Goal: Task Accomplishment & Management: Manage account settings

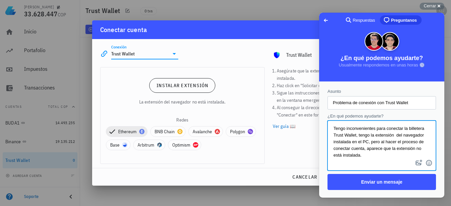
scroll to position [4, 0]
click at [400, 150] on textarea "Tengo inconvenientes para conectar la billetera Trust Wallet, tengo la extensió…" at bounding box center [381, 139] width 107 height 37
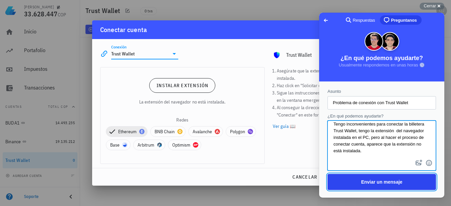
click at [376, 183] on span "Enviar un mensaje" at bounding box center [381, 181] width 41 height 5
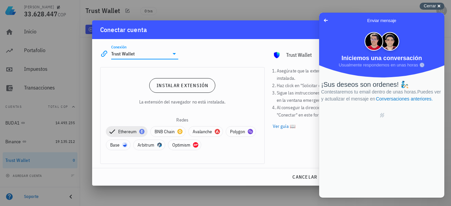
click at [432, 6] on span "Cerrar" at bounding box center [429, 5] width 12 height 5
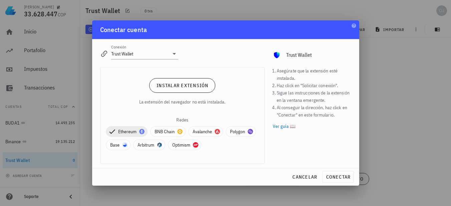
click at [268, 13] on div at bounding box center [225, 103] width 451 height 206
click at [317, 15] on div at bounding box center [225, 103] width 451 height 206
click at [299, 177] on span "cancelar" at bounding box center [304, 177] width 25 height 6
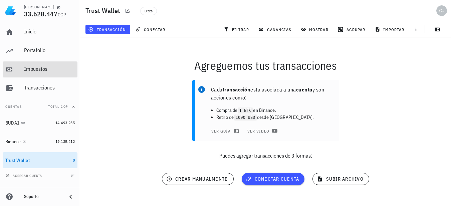
click at [30, 66] on div "Impuestos" at bounding box center [49, 69] width 51 height 6
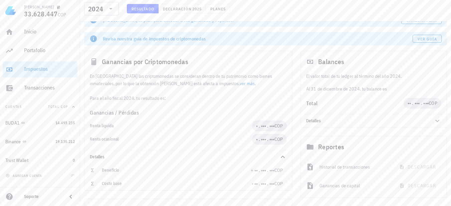
scroll to position [67, 0]
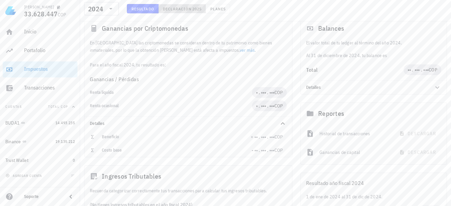
click at [187, 9] on span "Declaración" at bounding box center [176, 8] width 29 height 5
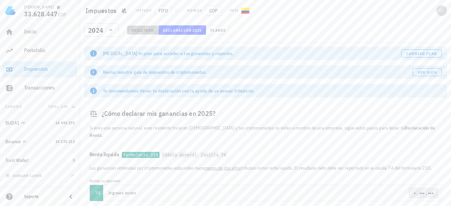
click at [144, 28] on span "Resultado" at bounding box center [142, 30] width 23 height 5
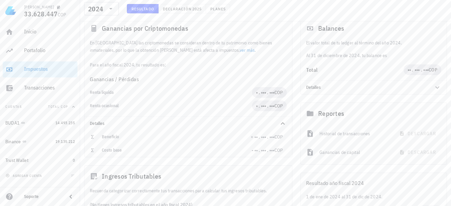
scroll to position [147, 0]
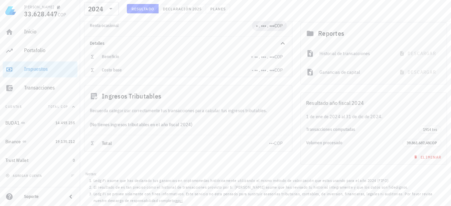
click at [432, 156] on span "Eliminar" at bounding box center [426, 156] width 29 height 5
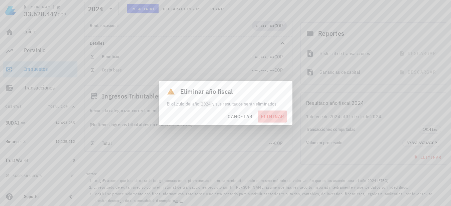
click at [270, 118] on span "eliminar" at bounding box center [272, 116] width 24 height 6
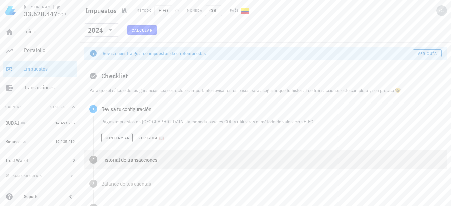
scroll to position [67, 0]
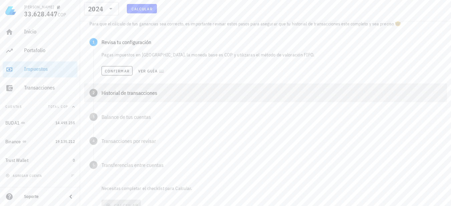
click at [118, 93] on div "Historial de transacciones" at bounding box center [271, 92] width 340 height 5
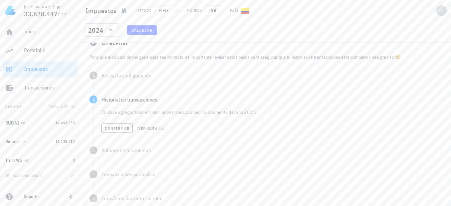
scroll to position [0, 0]
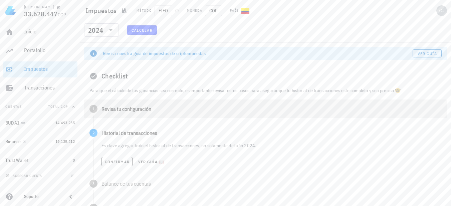
click at [111, 108] on div "Revisa tu configuración" at bounding box center [271, 108] width 340 height 5
click at [117, 134] on button "Confirmar" at bounding box center [116, 137] width 31 height 9
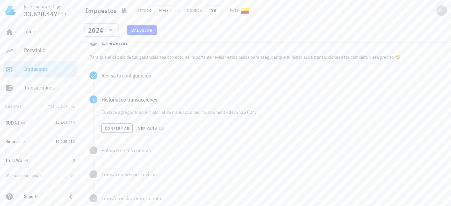
scroll to position [67, 0]
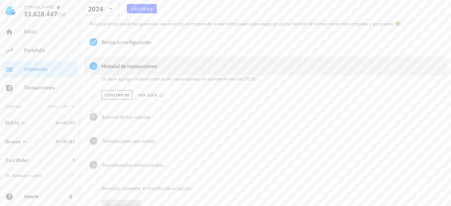
click at [119, 64] on div "Historial de transacciones" at bounding box center [271, 65] width 340 height 5
click at [147, 94] on span "Ver guía 📖" at bounding box center [151, 94] width 27 height 5
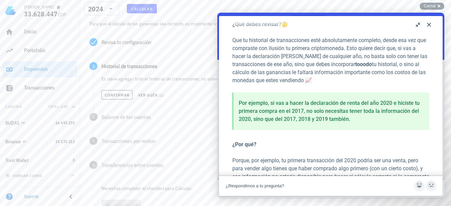
scroll to position [128, 0]
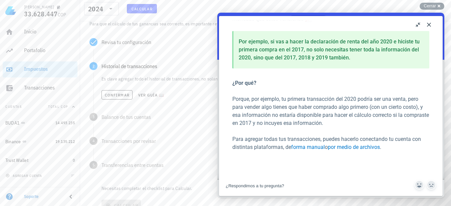
click at [428, 24] on button "Close" at bounding box center [428, 24] width 11 height 11
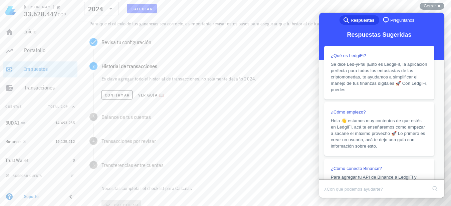
scroll to position [0, 0]
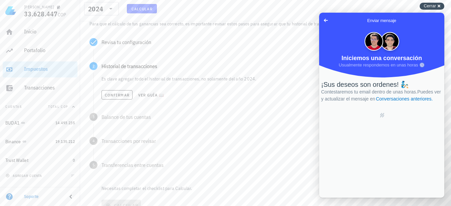
click at [429, 5] on span "Cerrar" at bounding box center [429, 5] width 12 height 5
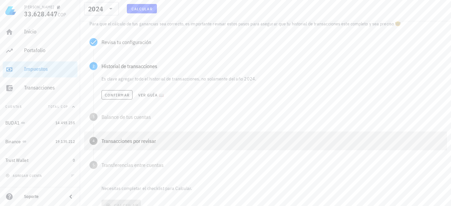
scroll to position [95, 0]
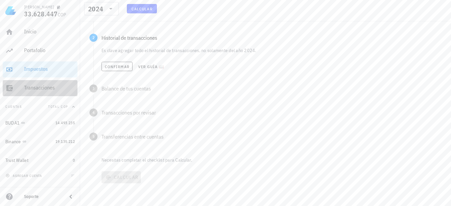
click at [23, 88] on link "Transacciones" at bounding box center [40, 88] width 75 height 16
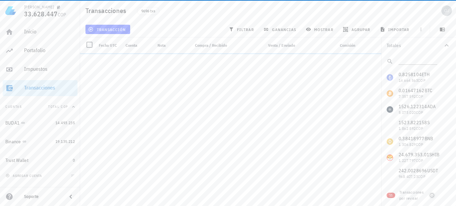
click at [431, 195] on icon "button" at bounding box center [431, 195] width 5 height 5
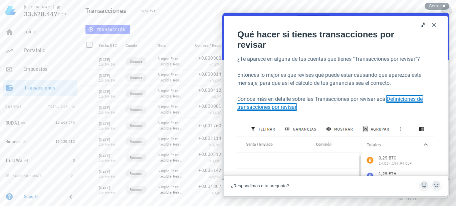
click at [402, 99] on link "Definiciones de transacciones por revisar" at bounding box center [329, 103] width 185 height 14
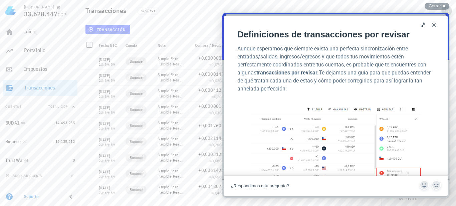
scroll to position [234, 0]
click at [429, 4] on span "Cerrar" at bounding box center [434, 5] width 12 height 5
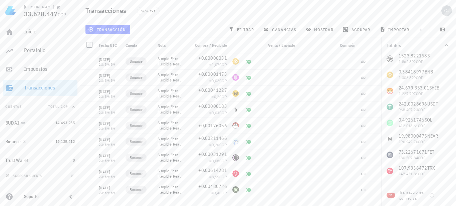
scroll to position [67, 0]
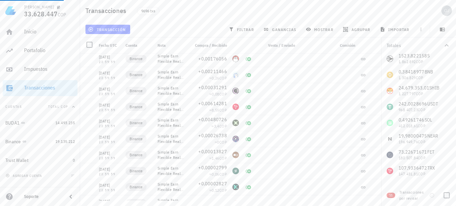
click at [391, 195] on span "11" at bounding box center [390, 195] width 3 height 5
click at [445, 194] on div at bounding box center [446, 195] width 11 height 11
checkbox input "true"
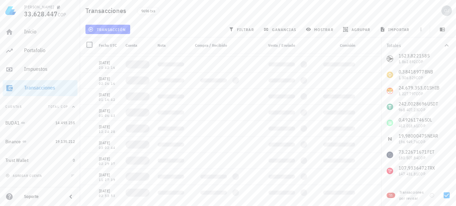
scroll to position [29, 0]
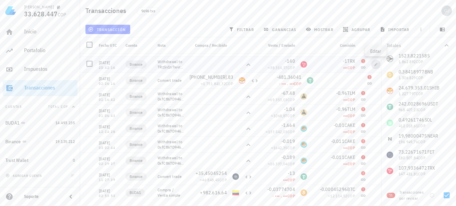
click at [373, 65] on span "button" at bounding box center [375, 64] width 9 height 4
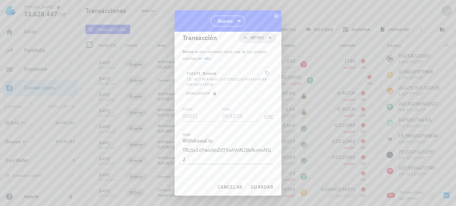
scroll to position [74, 0]
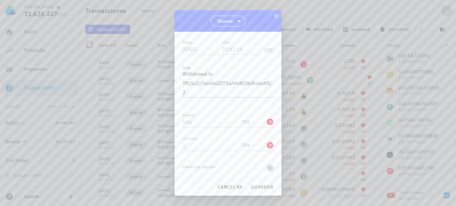
click at [267, 168] on icon "button" at bounding box center [270, 168] width 6 height 8
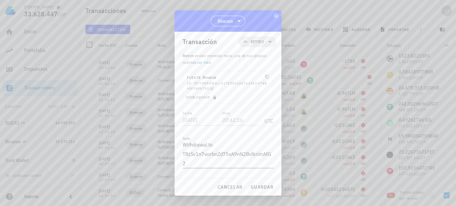
scroll to position [0, 0]
click at [266, 44] on icon at bounding box center [270, 45] width 8 height 8
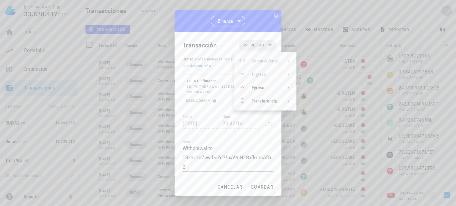
click at [201, 36] on div "Transacción Retiro" at bounding box center [229, 45] width 93 height 27
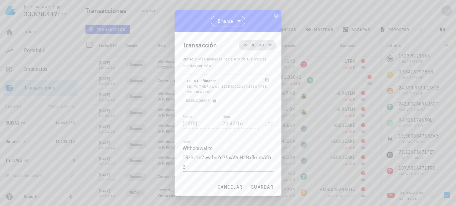
click at [268, 44] on icon at bounding box center [269, 45] width 3 height 2
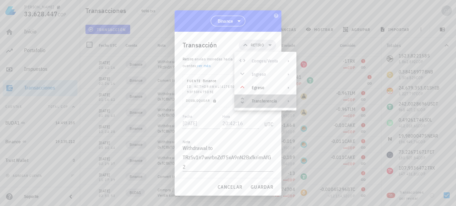
click at [258, 101] on div "Transferencia" at bounding box center [265, 100] width 26 height 5
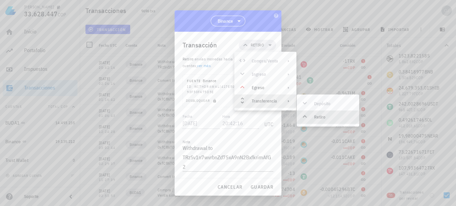
click at [326, 117] on div "Retiro" at bounding box center [334, 116] width 40 height 5
click at [290, 42] on div at bounding box center [228, 103] width 456 height 206
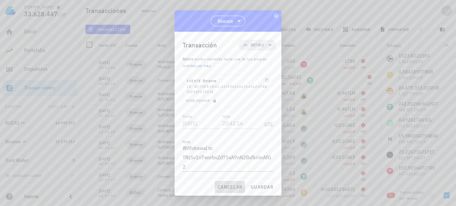
click at [231, 188] on span "cancelar" at bounding box center [229, 187] width 25 height 6
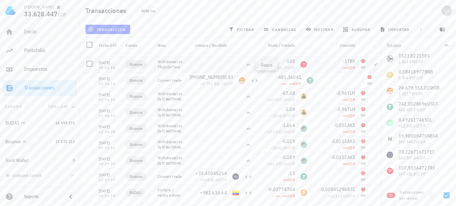
click at [247, 64] on icon at bounding box center [248, 65] width 8 height 8
click at [90, 63] on div at bounding box center [89, 63] width 11 height 11
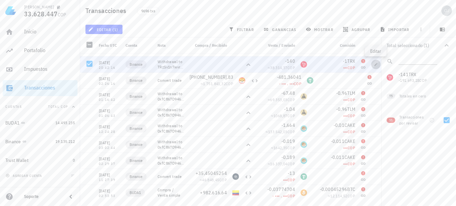
click at [374, 63] on icon "button" at bounding box center [376, 64] width 4 height 4
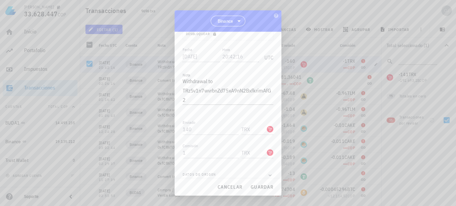
scroll to position [74, 0]
click at [267, 168] on icon "button" at bounding box center [270, 168] width 6 height 8
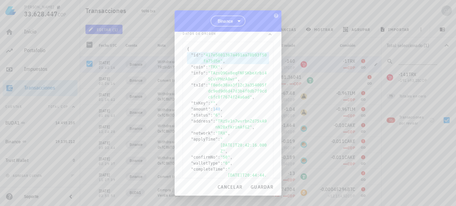
scroll to position [237, 0]
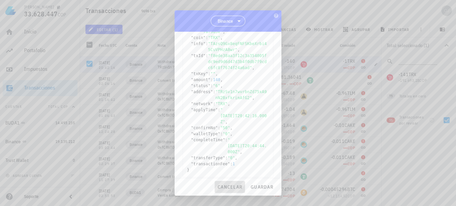
click at [235, 185] on span "cancelar" at bounding box center [229, 187] width 25 height 6
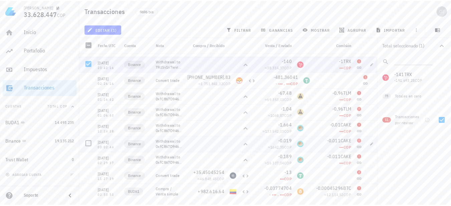
scroll to position [0, 0]
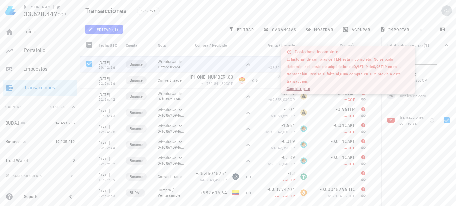
click at [302, 88] on link "Cambiar plan" at bounding box center [299, 88] width 24 height 5
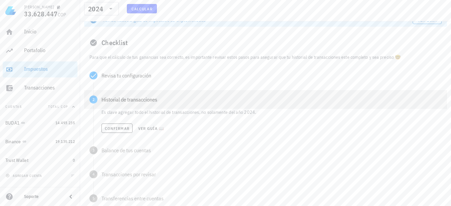
scroll to position [67, 0]
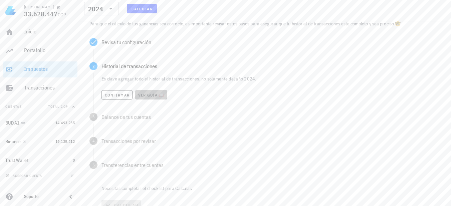
click at [156, 95] on span "Ver guía 📖" at bounding box center [151, 94] width 27 height 5
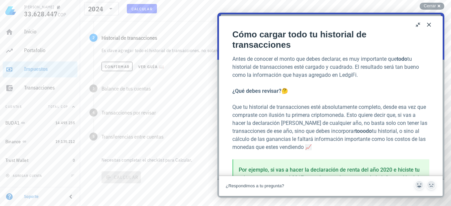
scroll to position [0, 0]
click at [427, 23] on button "Close" at bounding box center [428, 24] width 11 height 11
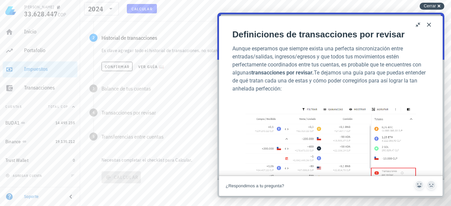
click at [428, 4] on span "Cerrar" at bounding box center [429, 5] width 12 height 5
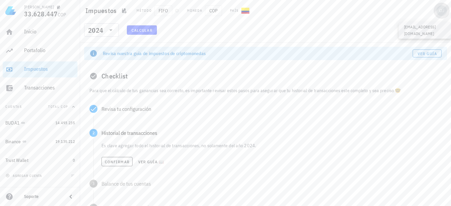
click at [442, 10] on div "avatar" at bounding box center [441, 10] width 11 height 11
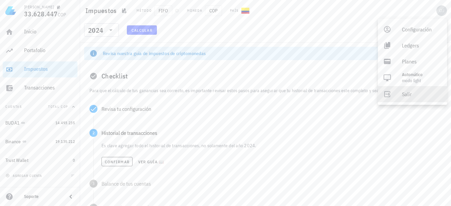
click at [403, 98] on div "Salir" at bounding box center [422, 93] width 40 height 13
